Goal: Task Accomplishment & Management: Use online tool/utility

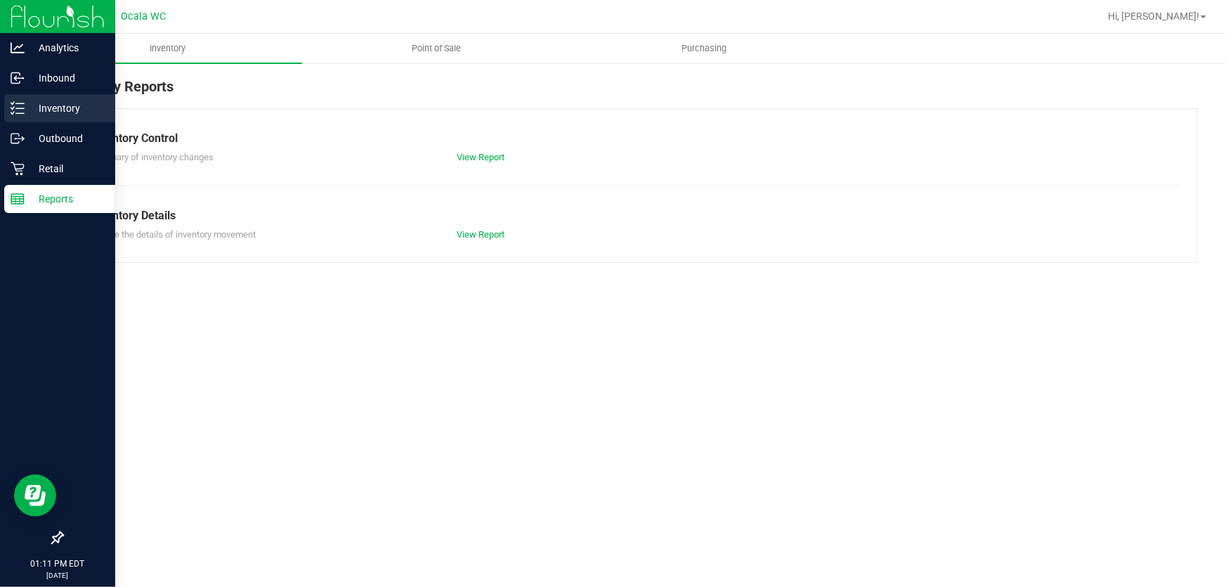
drag, startPoint x: 19, startPoint y: 100, endPoint x: 87, endPoint y: 122, distance: 71.3
click at [19, 101] on icon at bounding box center [18, 108] width 14 height 14
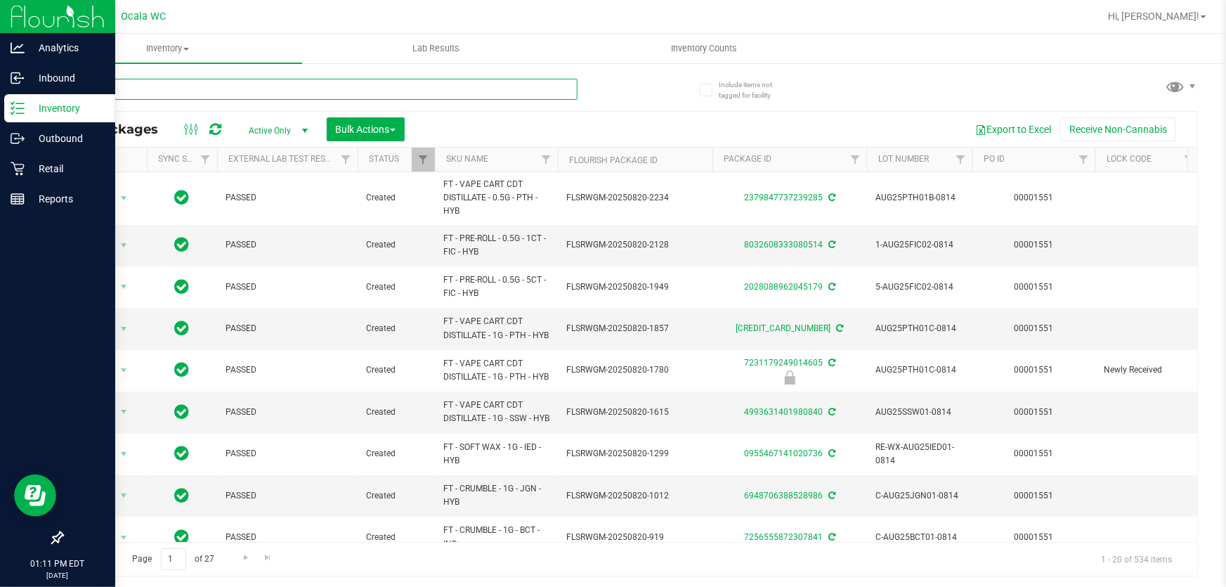
click at [130, 91] on input "text" at bounding box center [320, 89] width 516 height 21
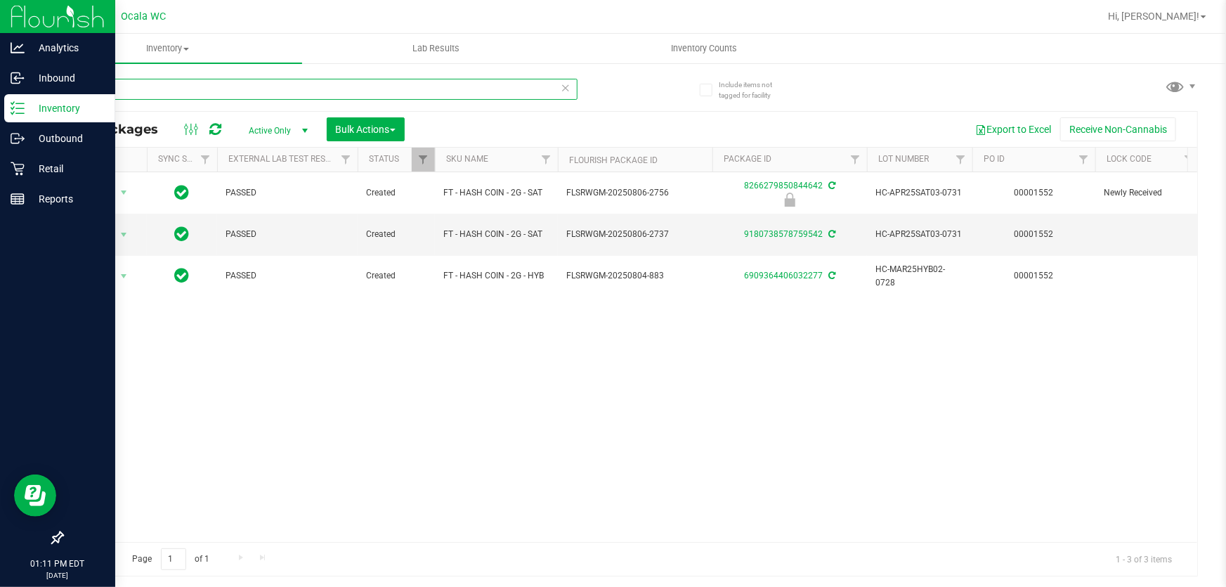
type input "hash"
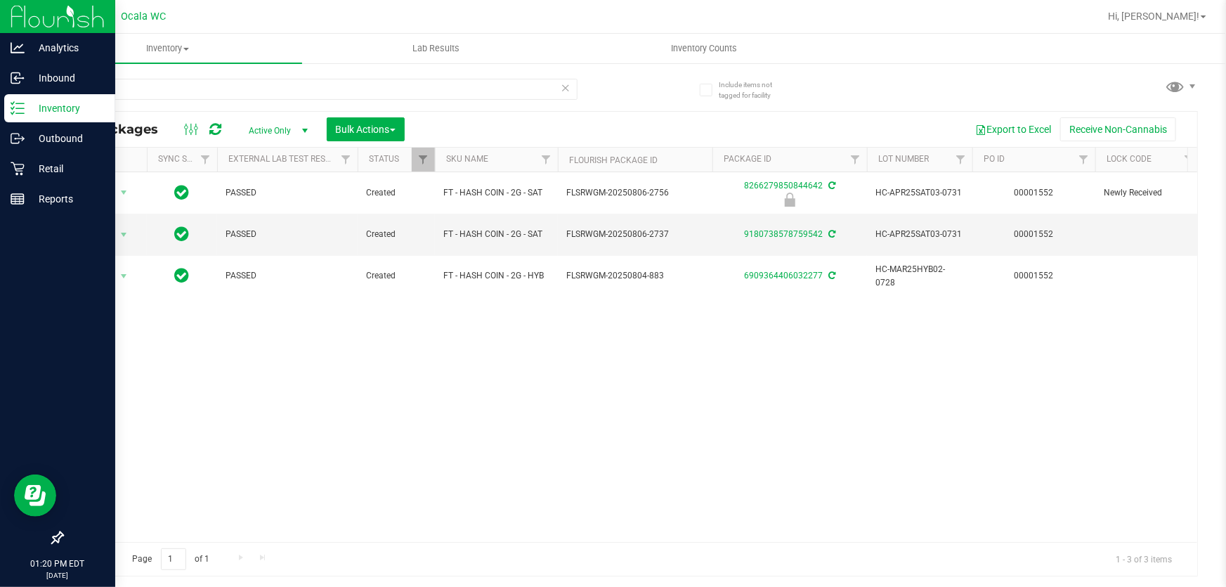
click at [101, 342] on div "Action Action Edit attributes Global inventory Locate package Package audit log…" at bounding box center [630, 356] width 1134 height 369
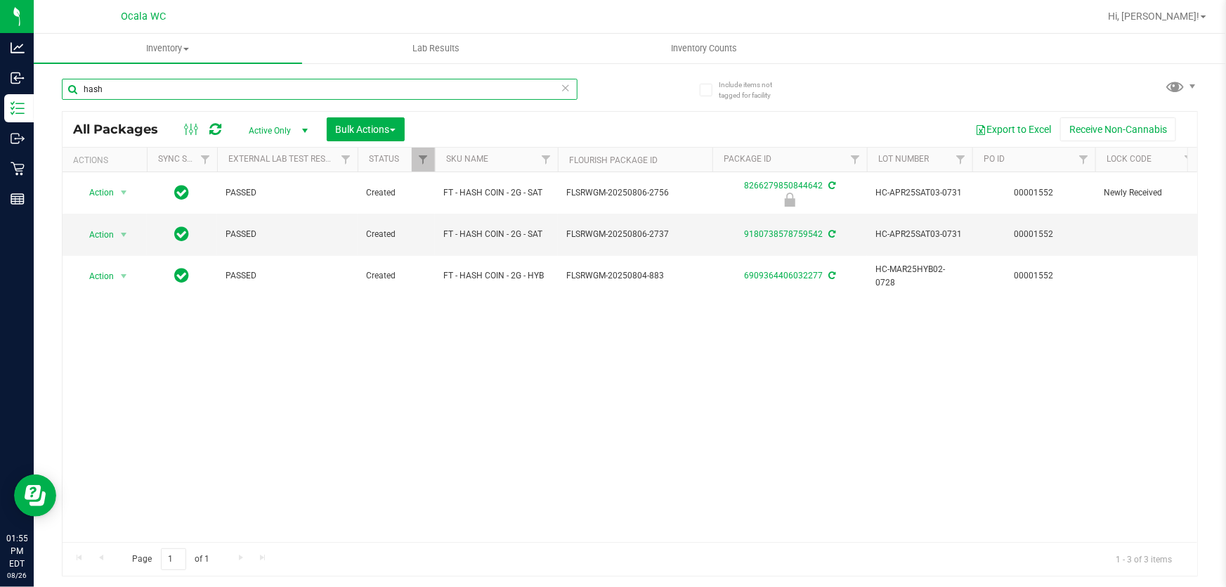
drag, startPoint x: 102, startPoint y: 92, endPoint x: 60, endPoint y: 92, distance: 42.1
click at [60, 92] on div "Include items not tagged for facility hash All Packages Active Only Active Only…" at bounding box center [630, 276] width 1192 height 428
click at [117, 79] on input "hash" at bounding box center [320, 89] width 516 height 21
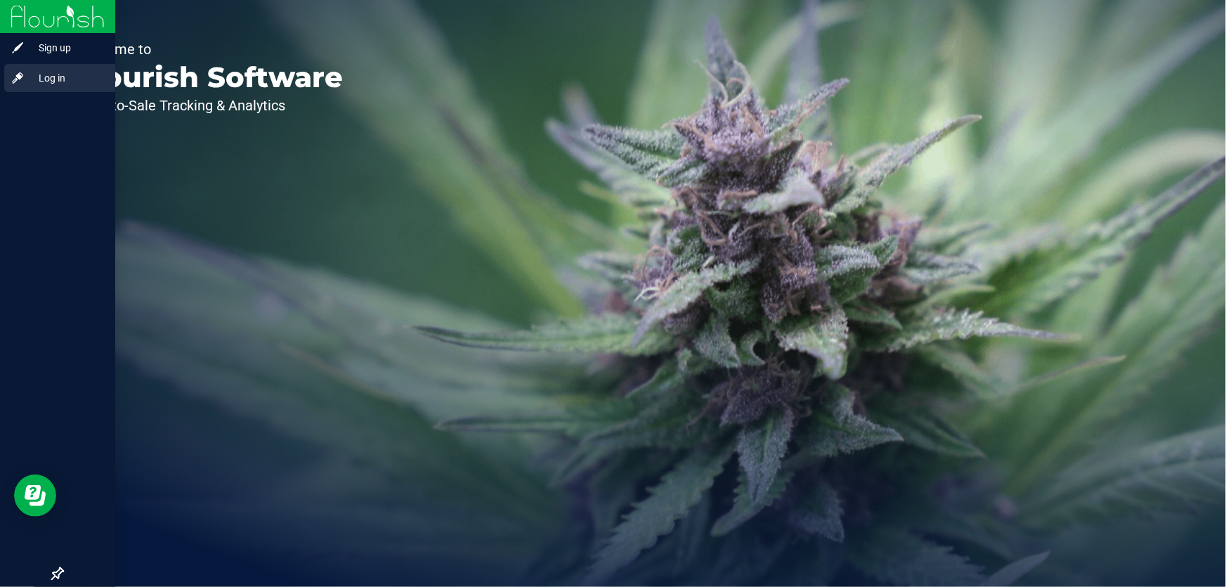
click at [27, 79] on span "Log in" at bounding box center [67, 78] width 84 height 17
click at [51, 80] on span "Log in" at bounding box center [67, 78] width 84 height 17
click at [50, 49] on span "Sign up" at bounding box center [67, 47] width 84 height 17
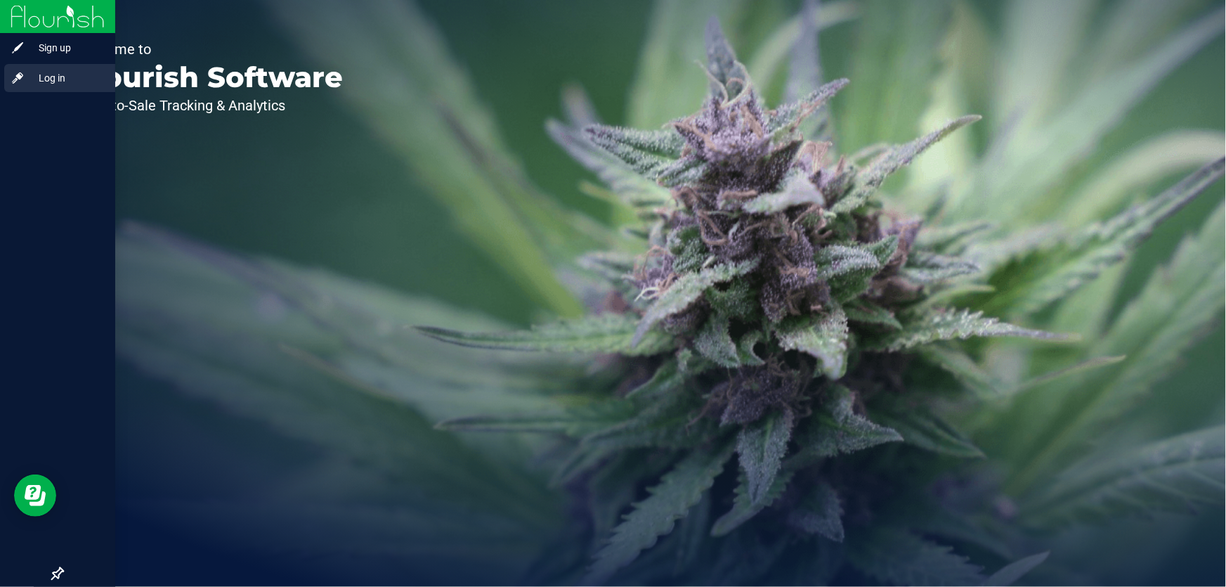
click at [28, 79] on span "Log in" at bounding box center [67, 78] width 84 height 17
click at [63, 76] on span "Log in" at bounding box center [67, 78] width 84 height 17
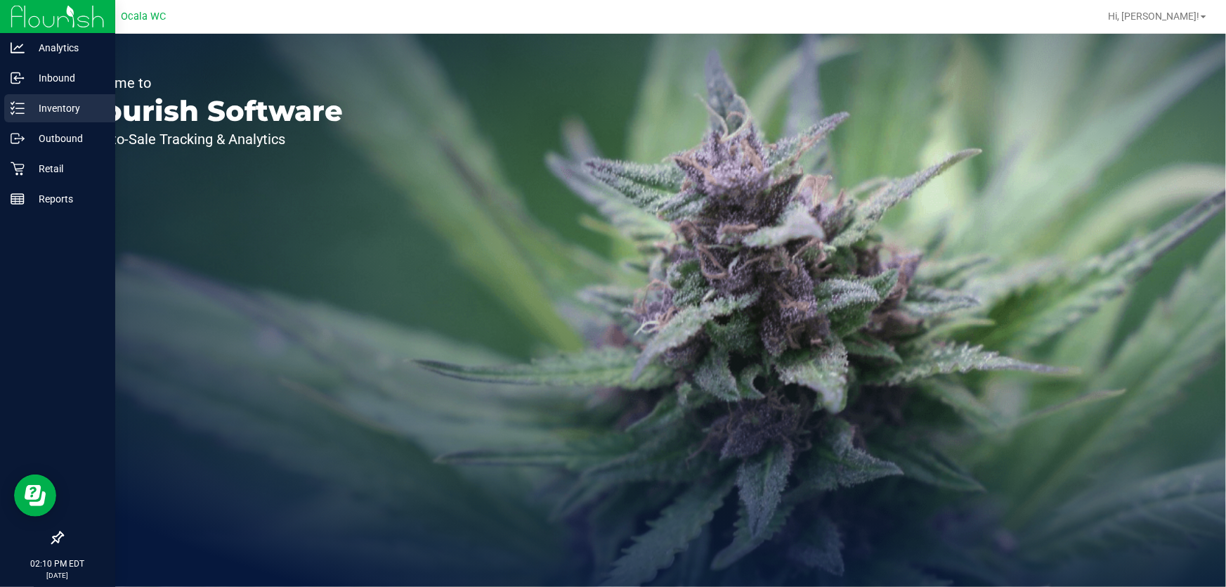
click at [41, 105] on p "Inventory" at bounding box center [67, 108] width 84 height 17
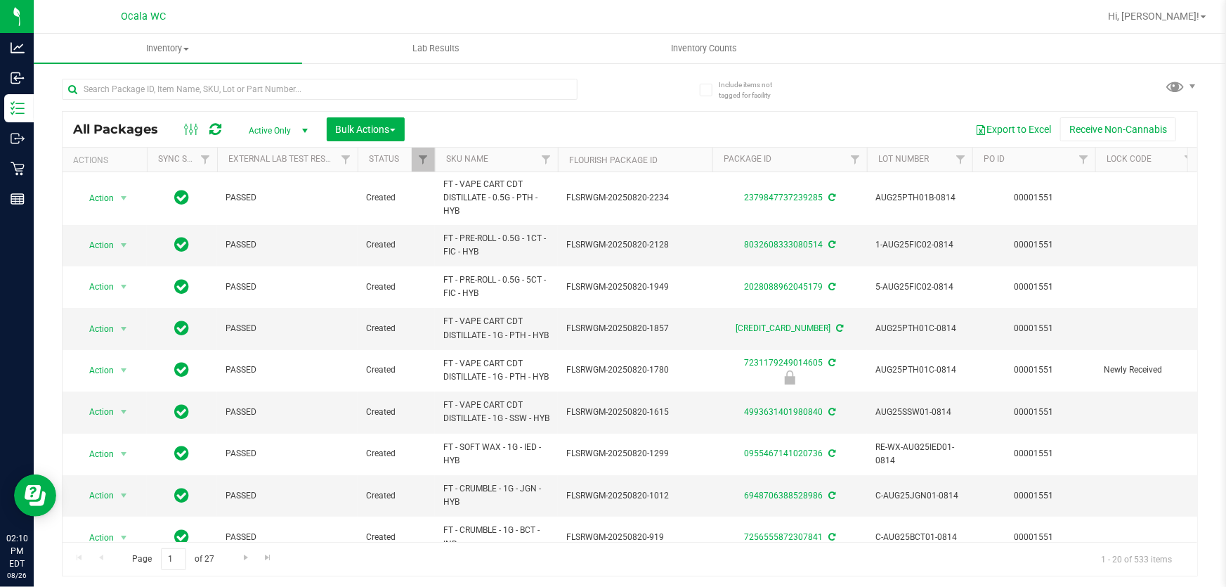
click at [1187, 156] on table "Actions Sync Status External Lab Test Result Status SKU Name Flourish Package I…" at bounding box center [1137, 160] width 2149 height 25
click at [1181, 157] on link "Filter" at bounding box center [1188, 160] width 23 height 24
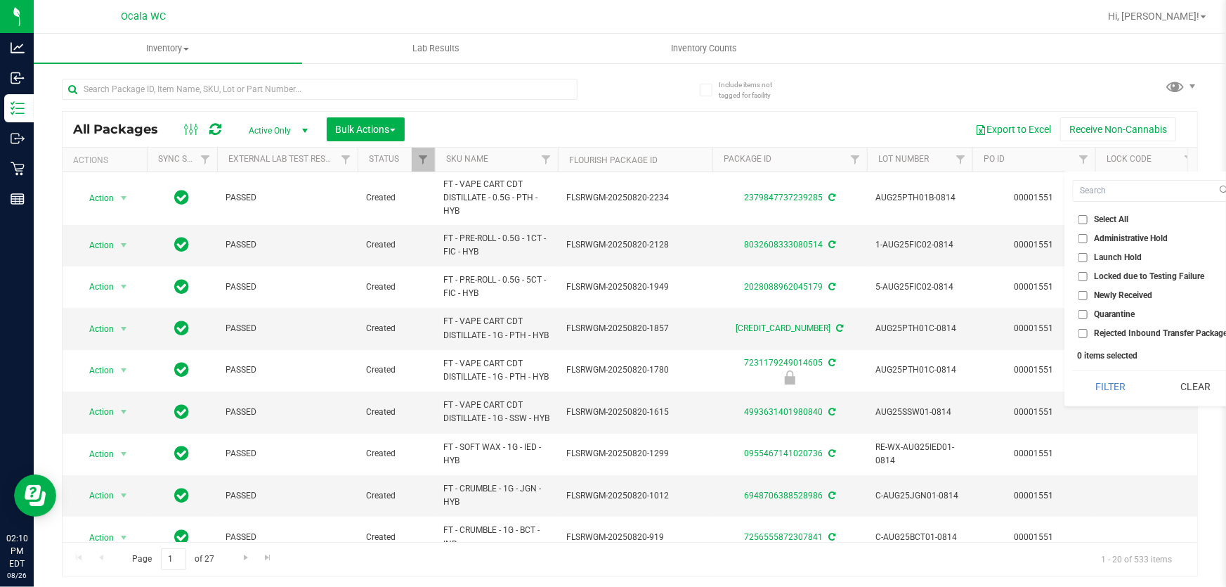
click at [1099, 256] on span "Launch Hold" at bounding box center [1118, 257] width 48 height 8
click at [1087, 256] on input "Launch Hold" at bounding box center [1082, 257] width 9 height 9
checkbox input "true"
click at [1124, 387] on button "Filter" at bounding box center [1110, 386] width 75 height 31
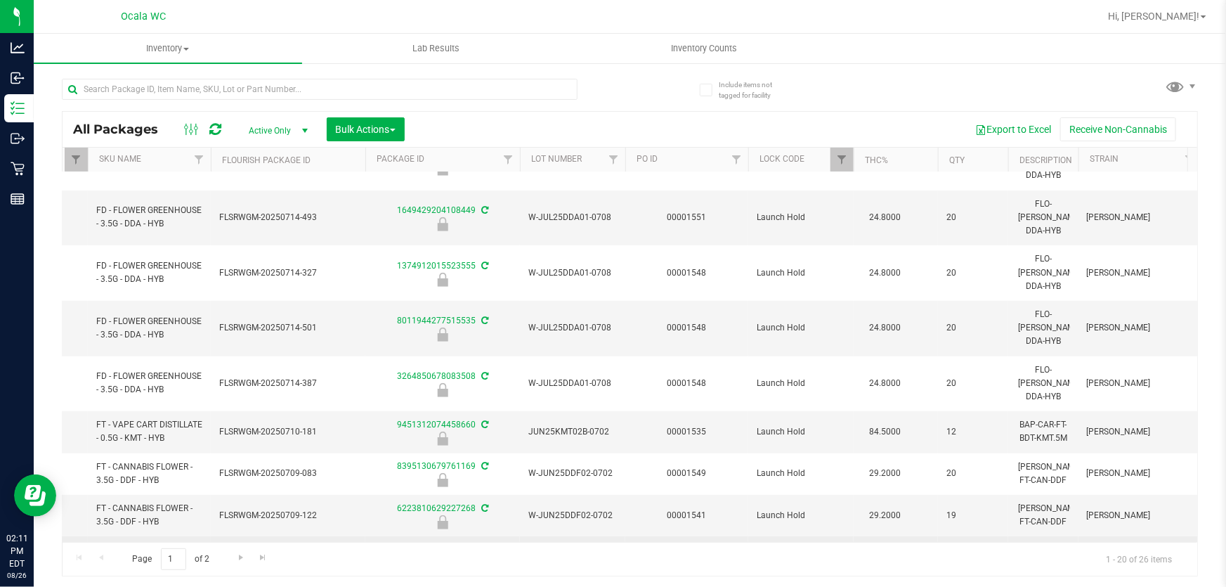
scroll to position [467, 347]
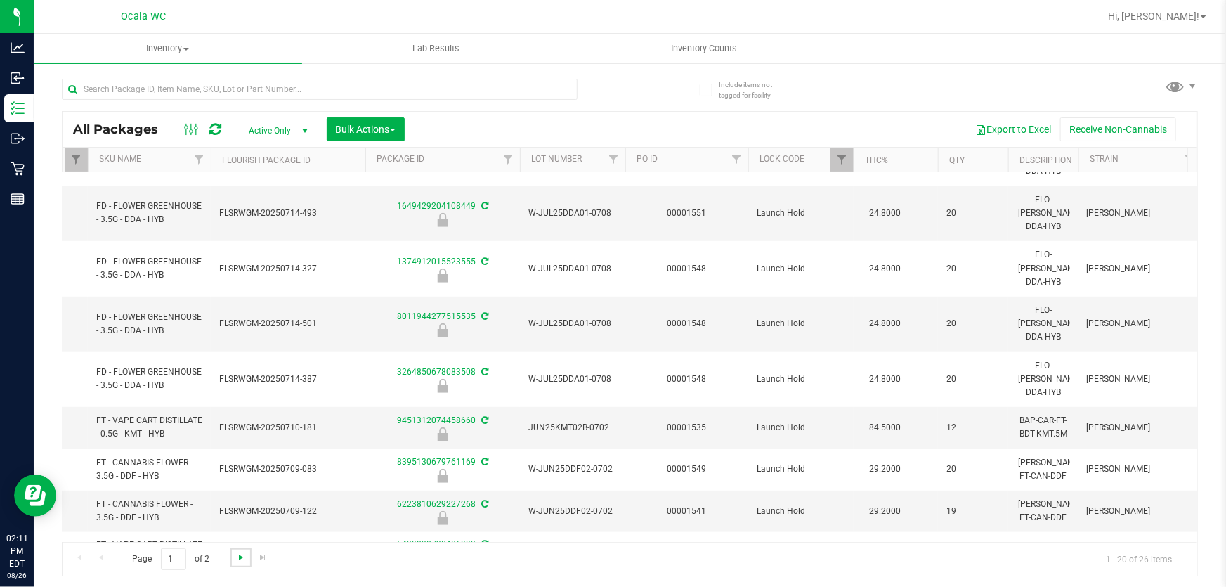
click at [240, 555] on span "Go to the next page" at bounding box center [240, 556] width 11 height 11
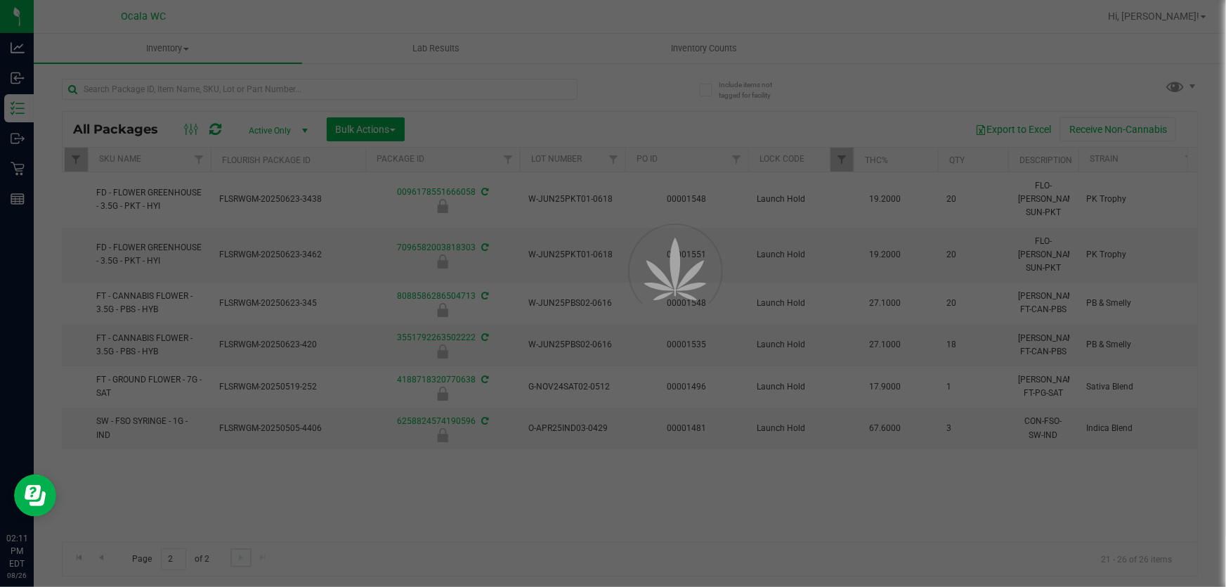
scroll to position [0, 347]
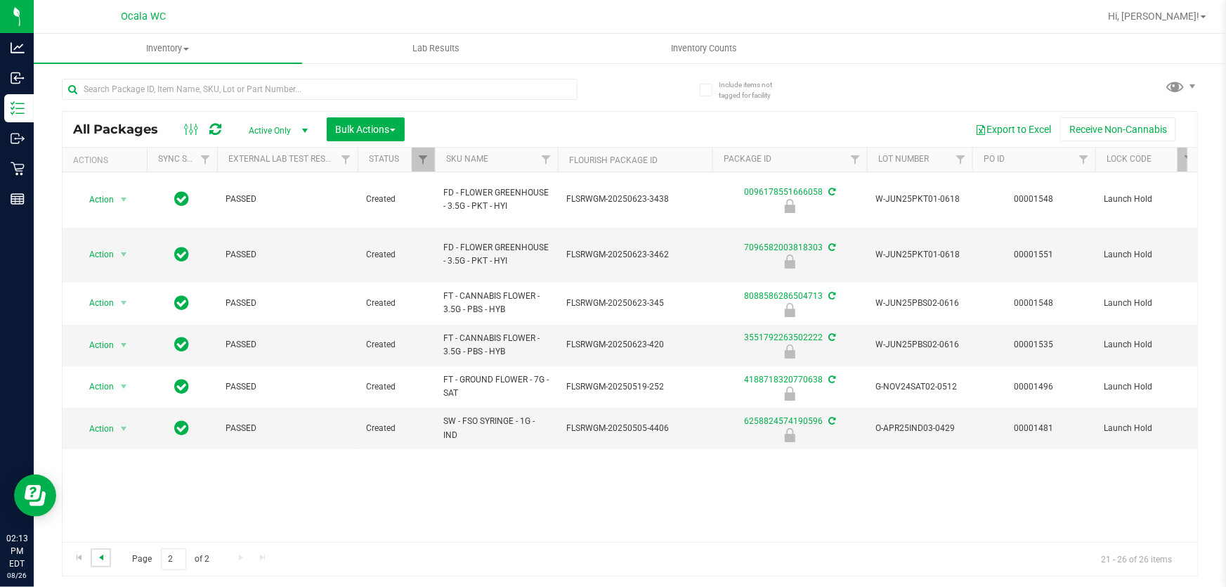
click at [98, 553] on span "Go to the previous page" at bounding box center [101, 556] width 11 height 11
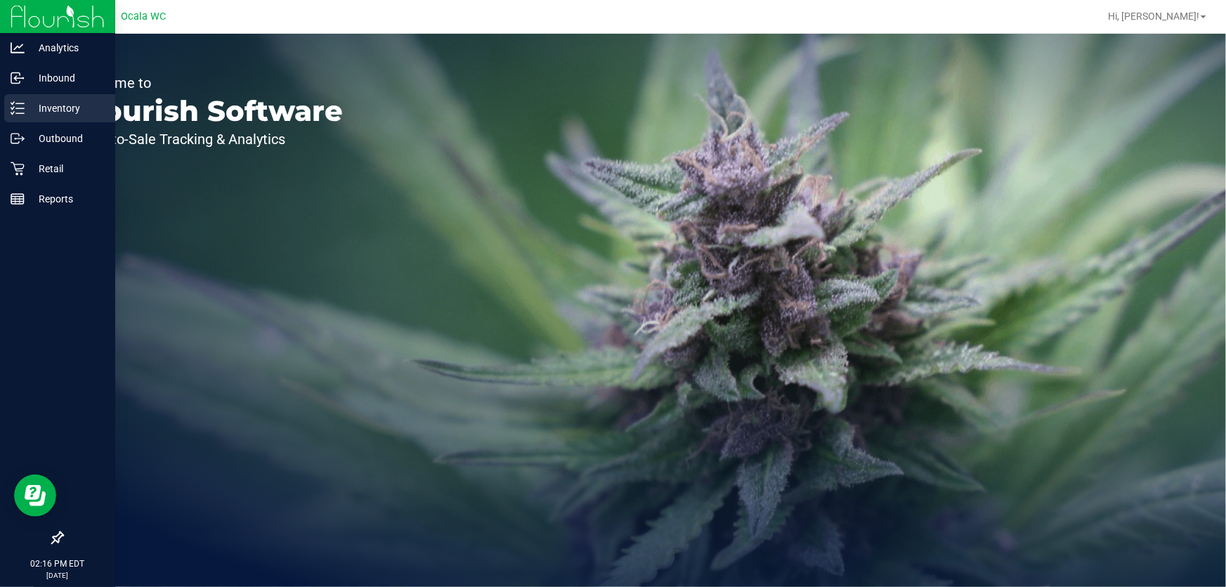
click at [48, 114] on p "Inventory" at bounding box center [67, 108] width 84 height 17
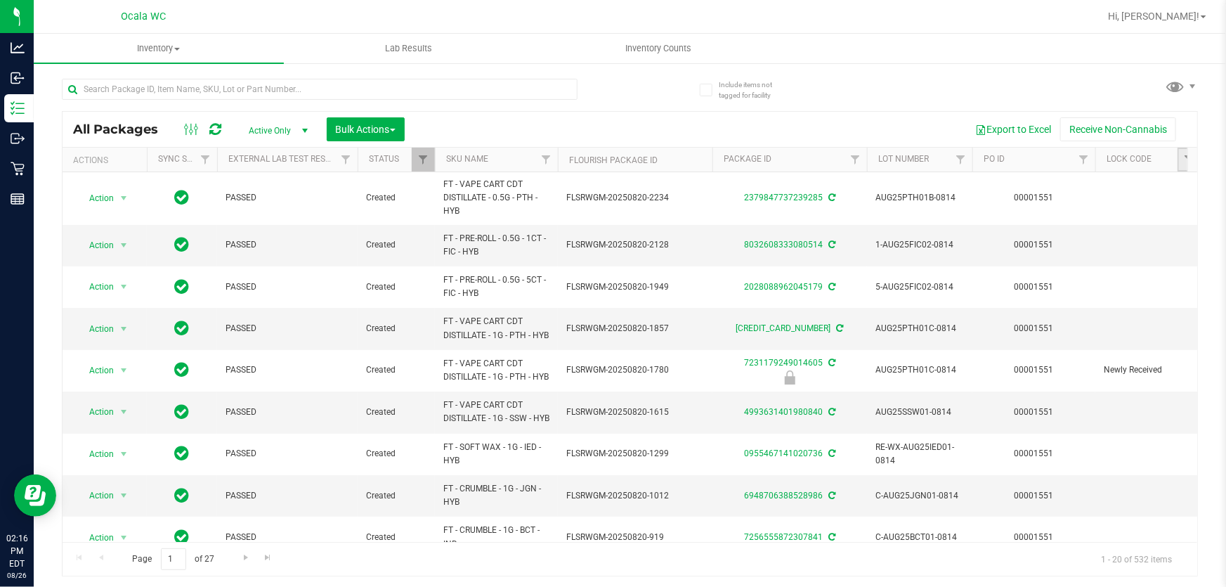
click at [1180, 157] on link "Filter" at bounding box center [1188, 160] width 23 height 24
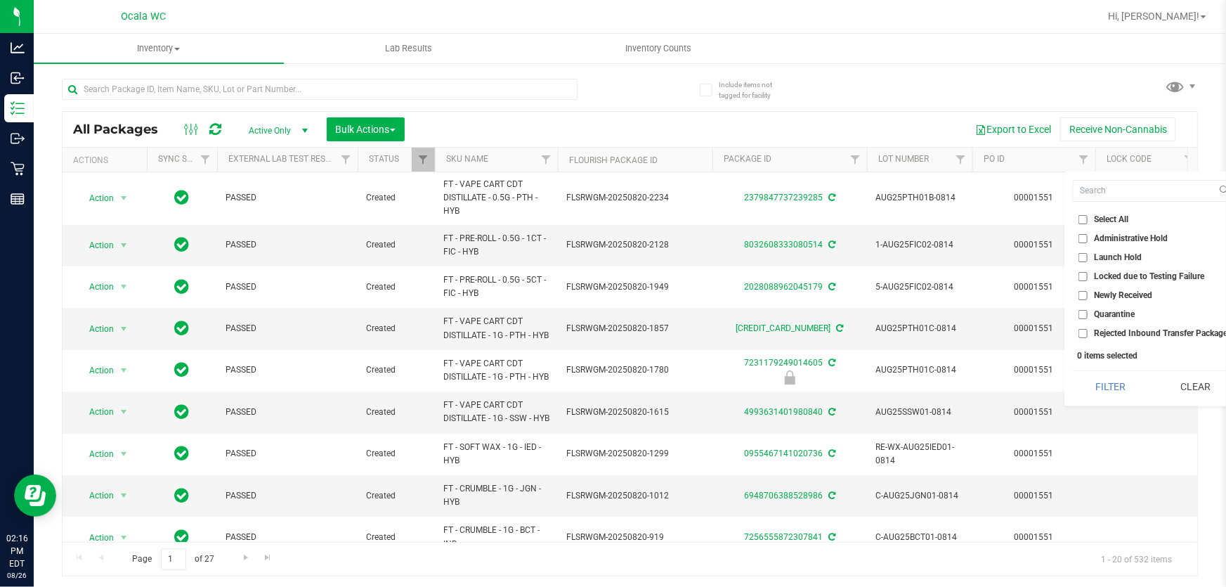
click at [1107, 260] on span "Launch Hold" at bounding box center [1118, 257] width 48 height 8
click at [1087, 260] on input "Launch Hold" at bounding box center [1082, 257] width 9 height 9
checkbox input "true"
click at [1097, 313] on span "Quarantine" at bounding box center [1114, 314] width 41 height 8
click at [1087, 313] on input "Quarantine" at bounding box center [1082, 314] width 9 height 9
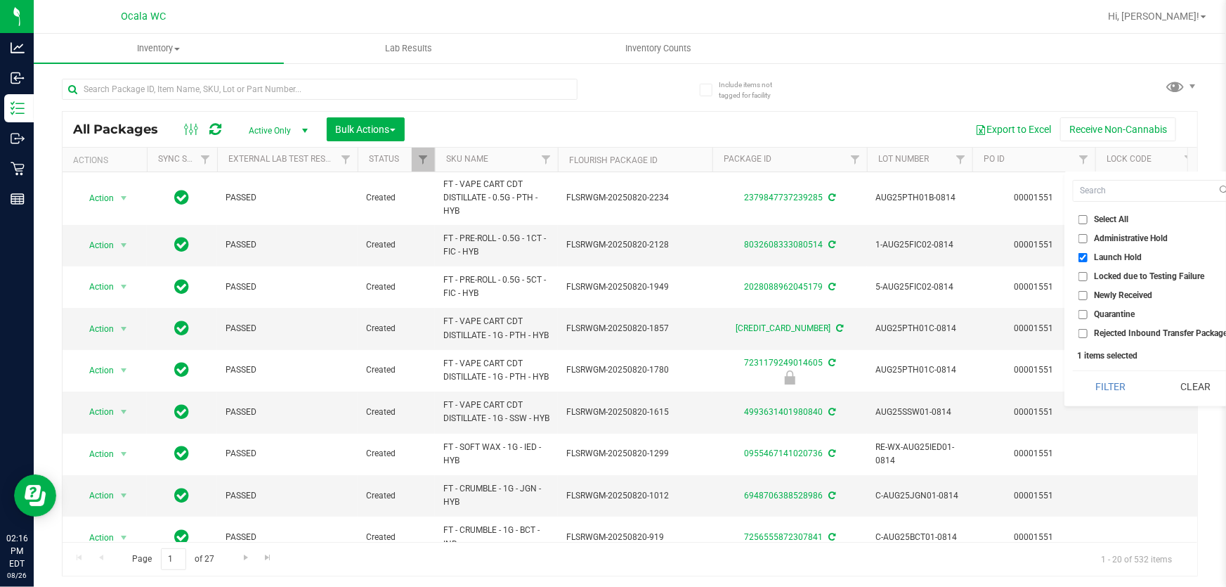
checkbox input "true"
click at [1086, 256] on input "Launch Hold" at bounding box center [1082, 257] width 9 height 9
checkbox input "false"
click at [1101, 386] on button "Filter" at bounding box center [1110, 386] width 75 height 31
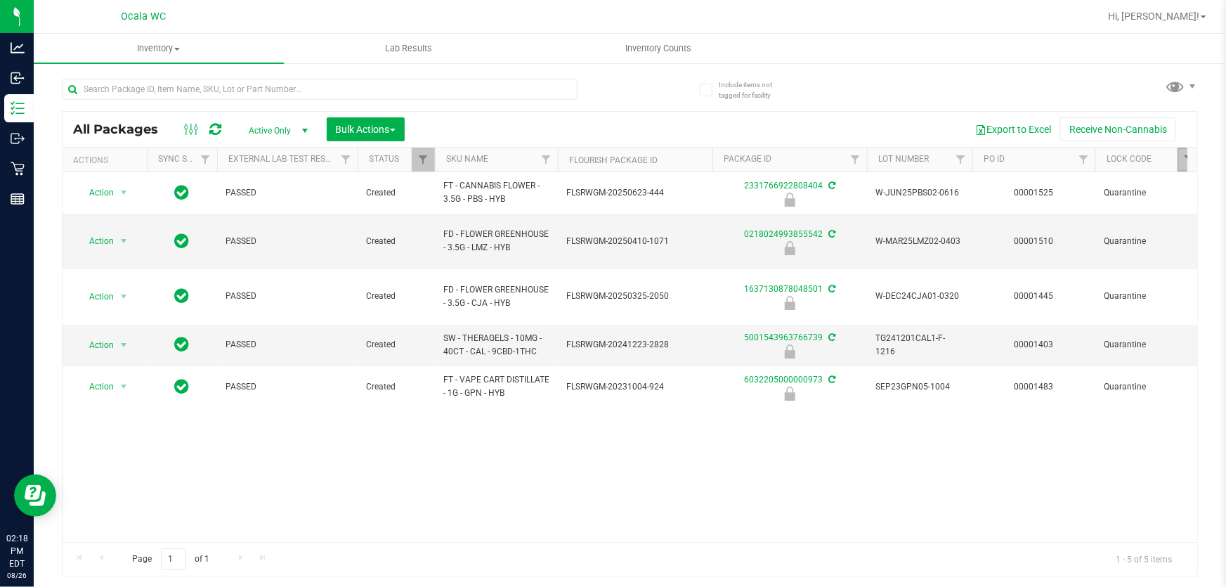
click at [1183, 161] on span "Filter" at bounding box center [1188, 159] width 11 height 11
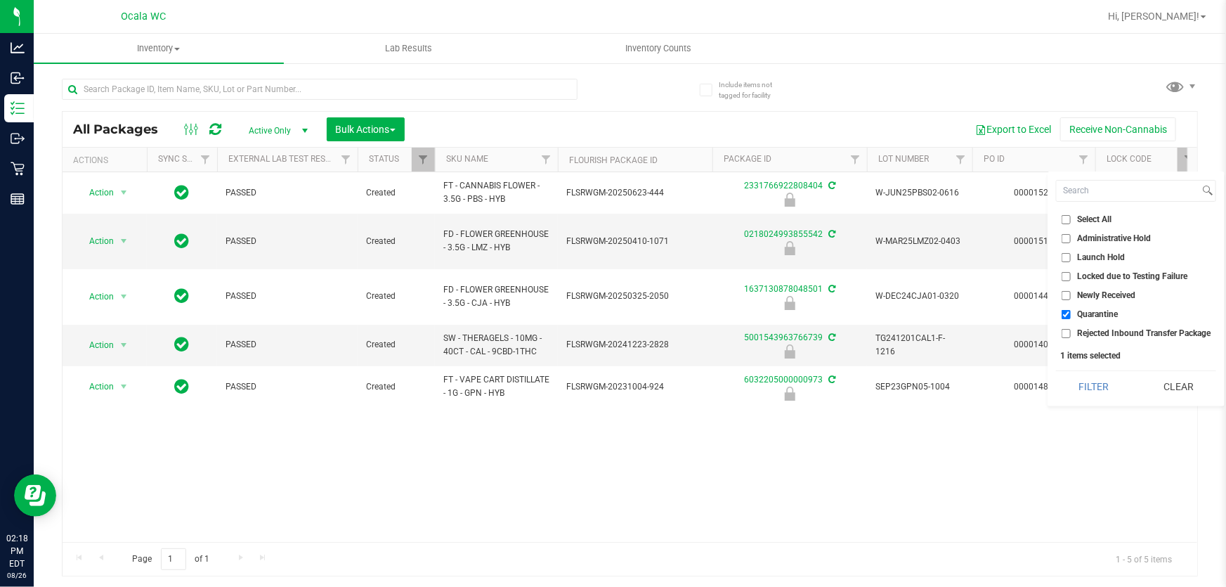
click at [1068, 312] on input "Quarantine" at bounding box center [1065, 314] width 9 height 9
checkbox input "false"
click at [1066, 256] on input "Launch Hold" at bounding box center [1065, 257] width 9 height 9
checkbox input "true"
click at [1099, 388] on button "Filter" at bounding box center [1093, 386] width 75 height 31
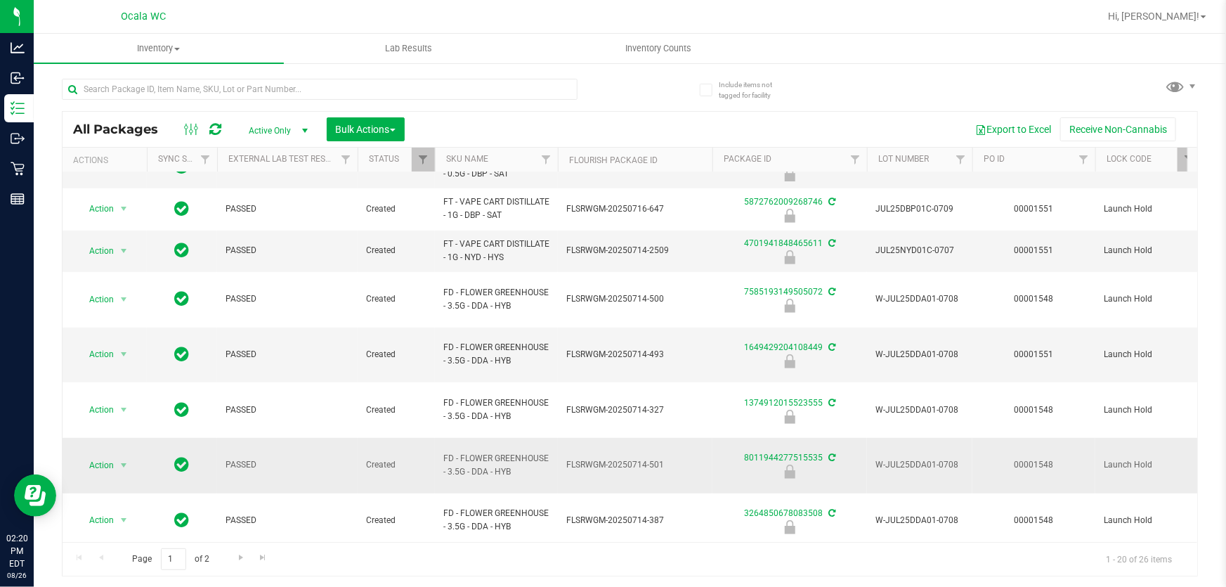
scroll to position [467, 0]
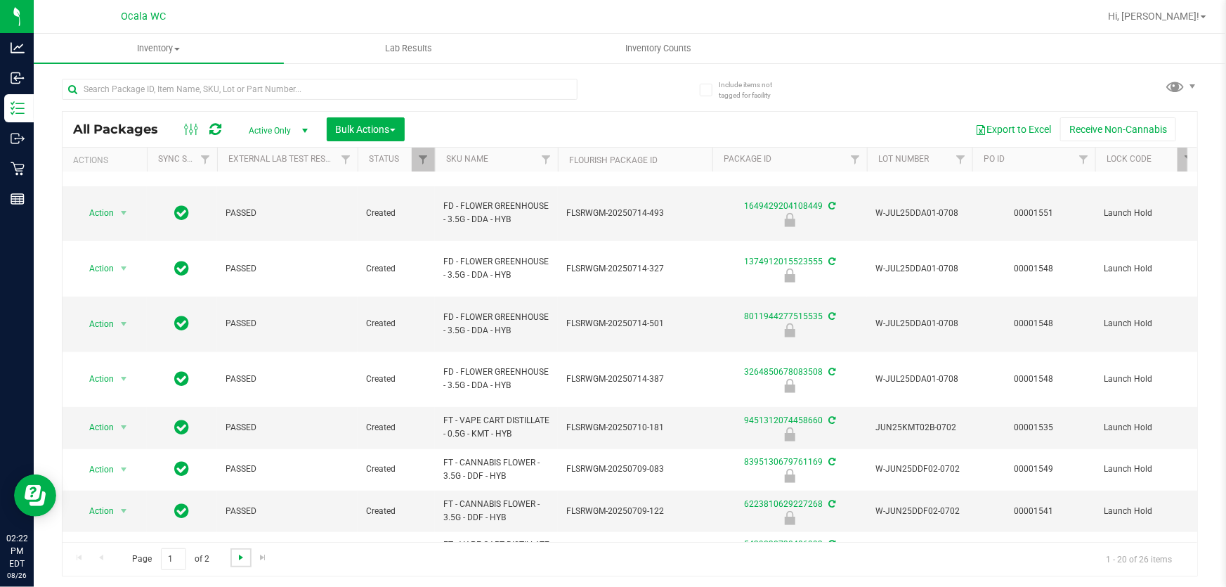
click at [240, 555] on span "Go to the next page" at bounding box center [240, 556] width 11 height 11
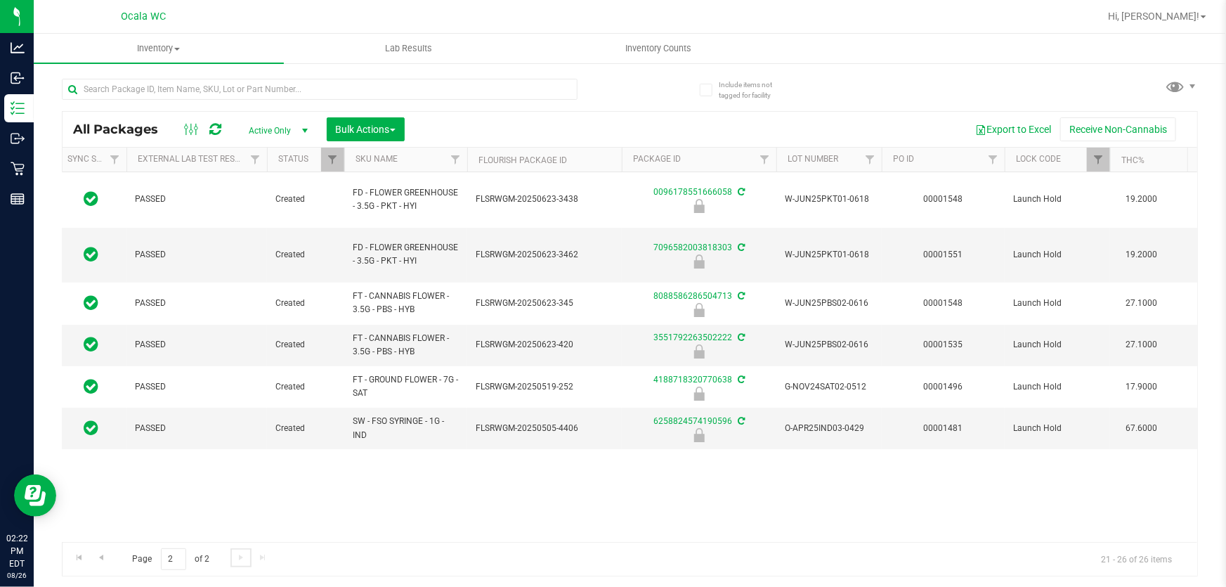
scroll to position [0, 282]
